Goal: Complete application form

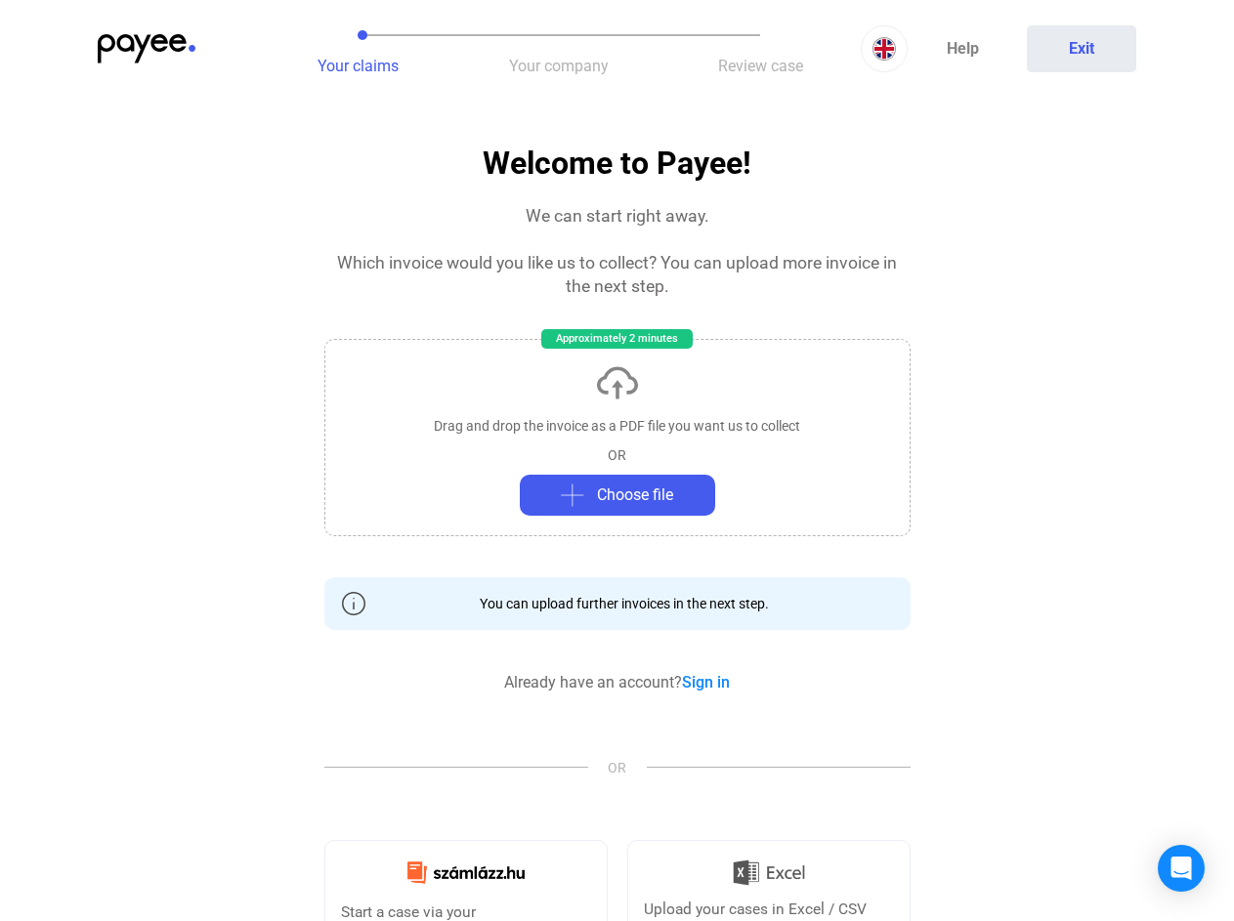
click at [147, 49] on img at bounding box center [147, 48] width 98 height 29
click at [358, 49] on div at bounding box center [617, 460] width 1234 height 921
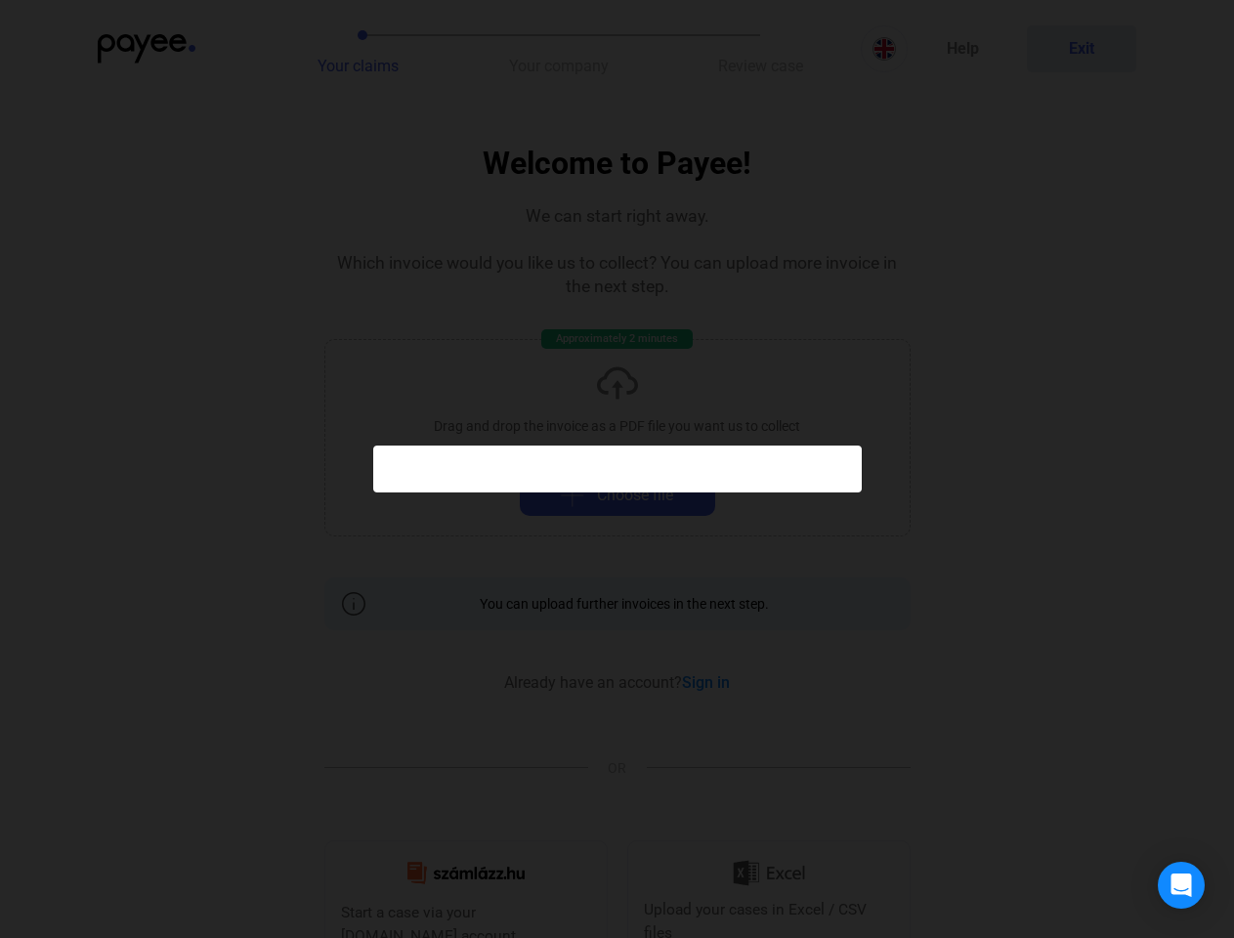
click at [559, 49] on div at bounding box center [617, 469] width 1234 height 938
click at [760, 49] on div at bounding box center [617, 469] width 1234 height 938
click at [884, 49] on div at bounding box center [617, 469] width 1234 height 938
click at [1081, 49] on div at bounding box center [617, 469] width 1234 height 938
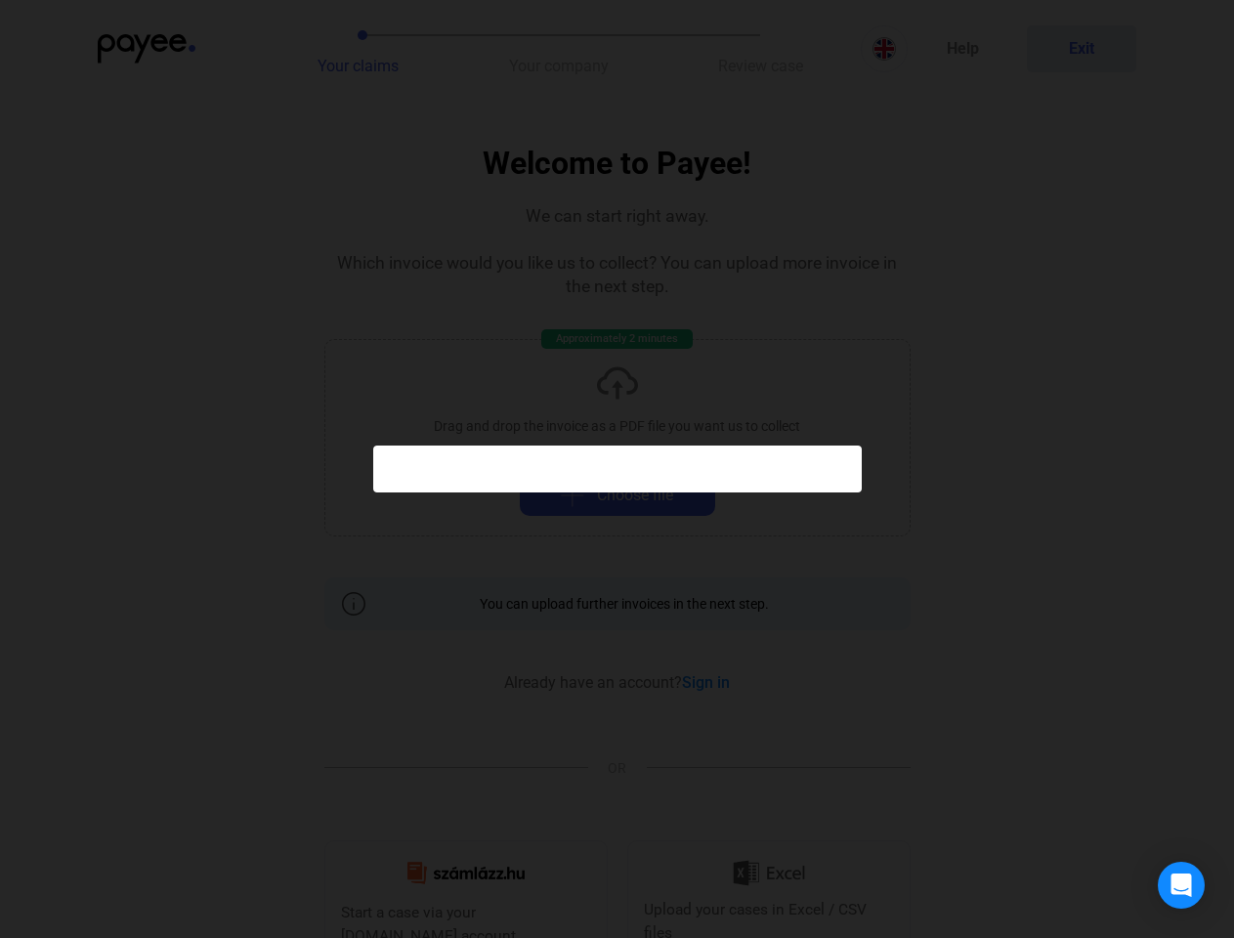
click at [617, 433] on div at bounding box center [617, 469] width 1234 height 938
click at [617, 495] on div at bounding box center [617, 469] width 1234 height 938
click at [1181, 868] on div "Open Intercom Messenger" at bounding box center [1181, 885] width 47 height 47
